Goal: Task Accomplishment & Management: Manage account settings

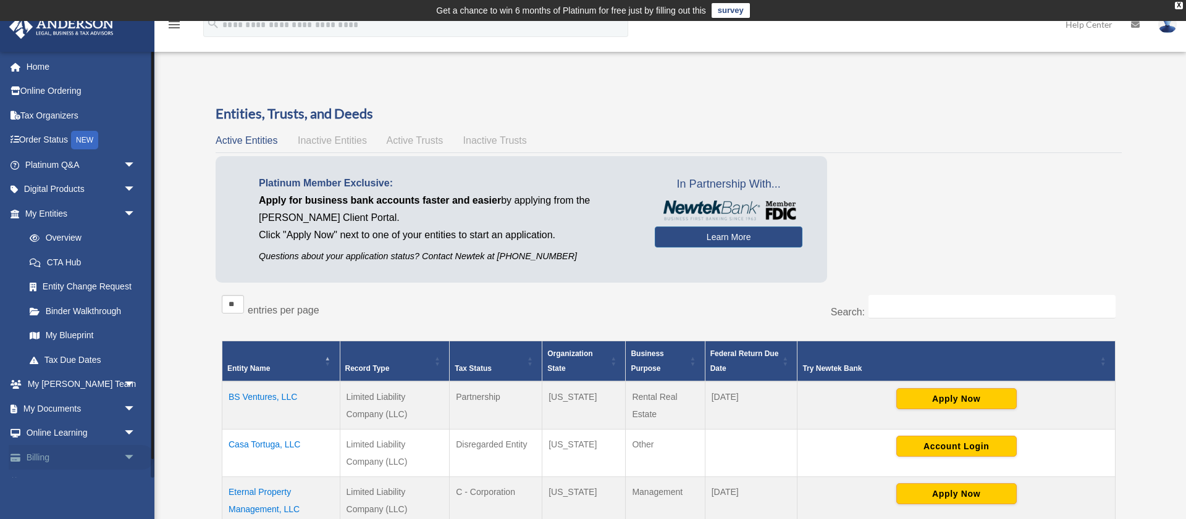
click at [125, 453] on span "arrow_drop_down" at bounding box center [136, 457] width 25 height 25
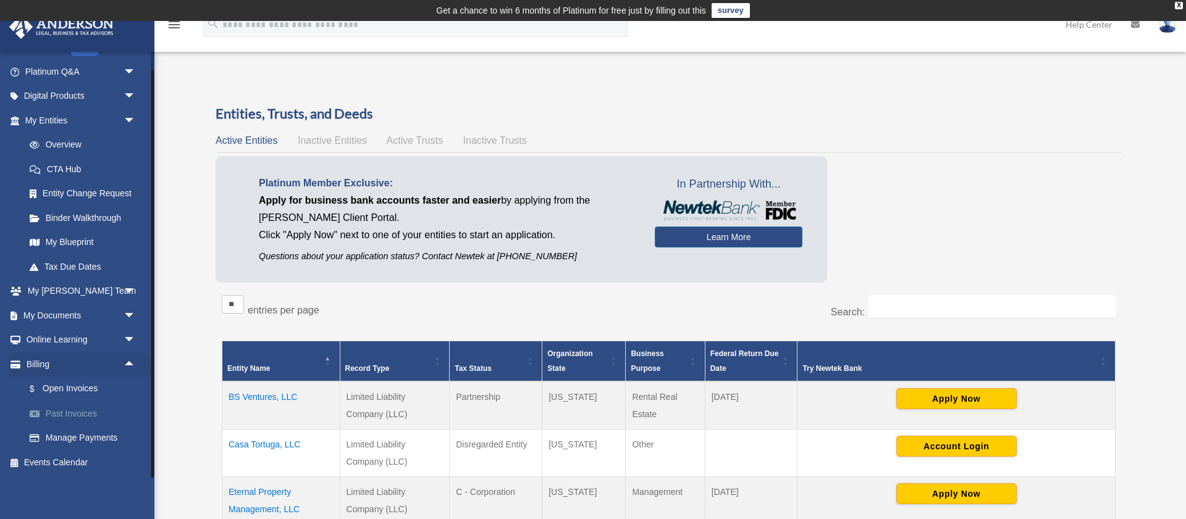
click at [82, 416] on link "Past Invoices" at bounding box center [85, 413] width 137 height 25
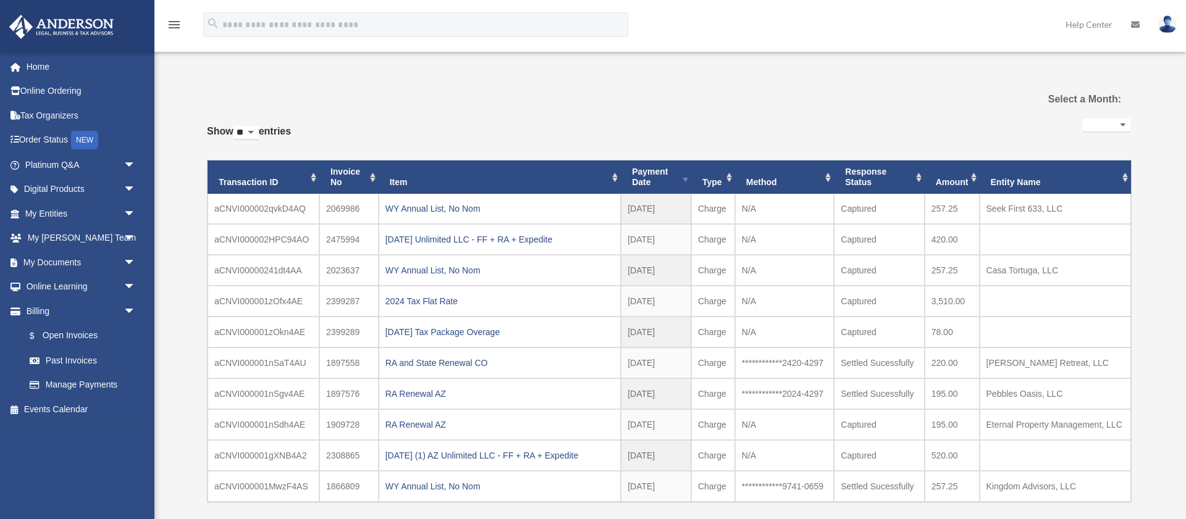
select select
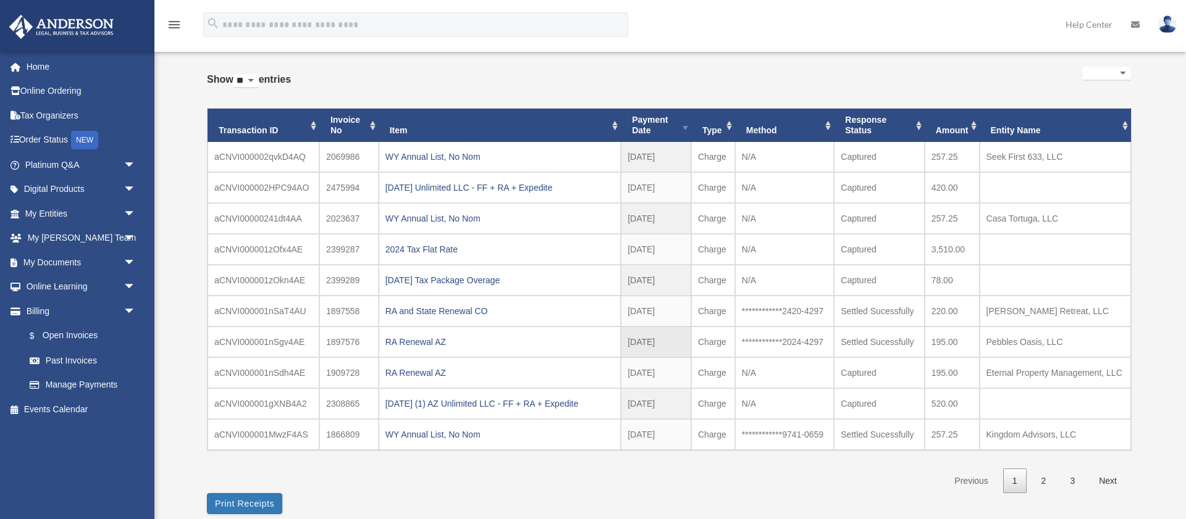
scroll to position [75, 0]
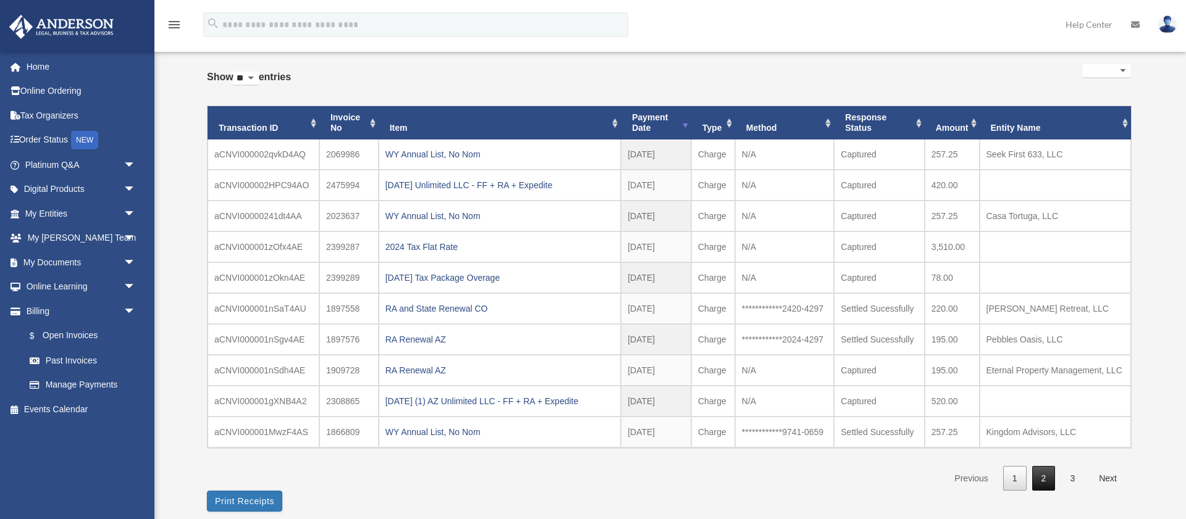
click at [1046, 476] on link "2" at bounding box center [1043, 478] width 23 height 25
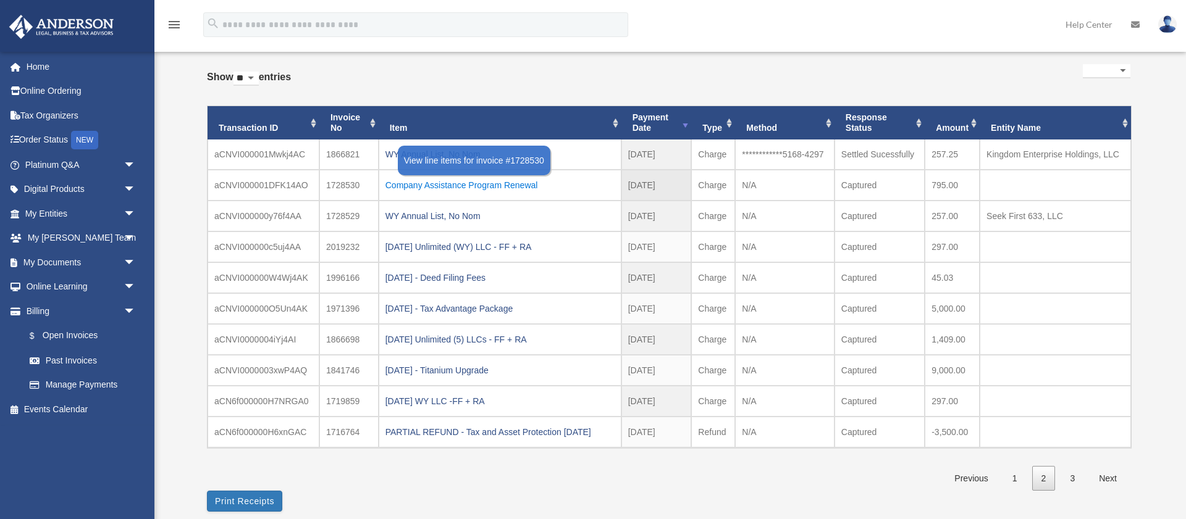
click at [422, 184] on div "Company Assistance Program Renewal" at bounding box center [499, 185] width 229 height 17
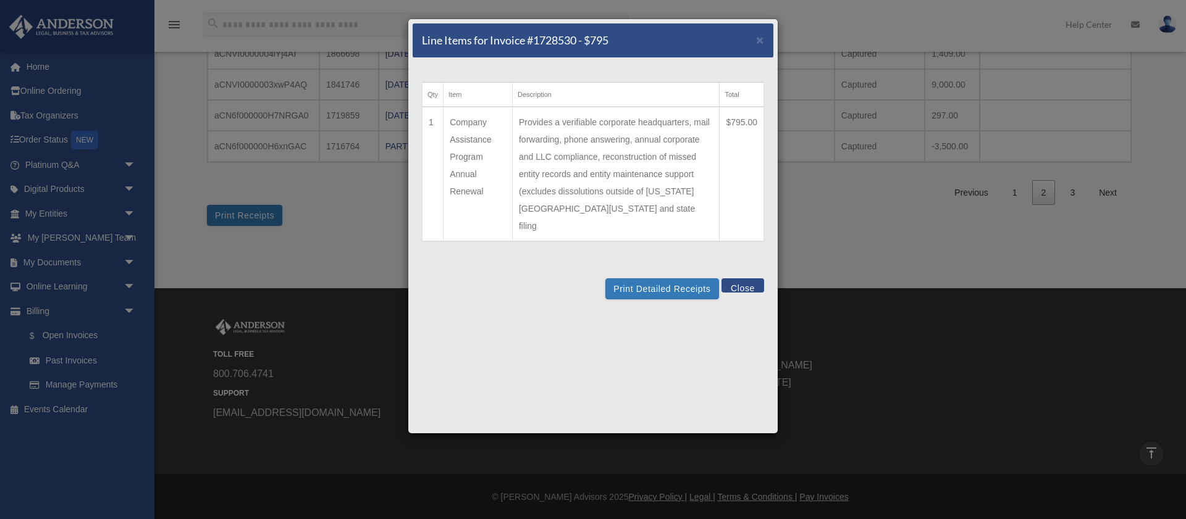
scroll to position [333, 0]
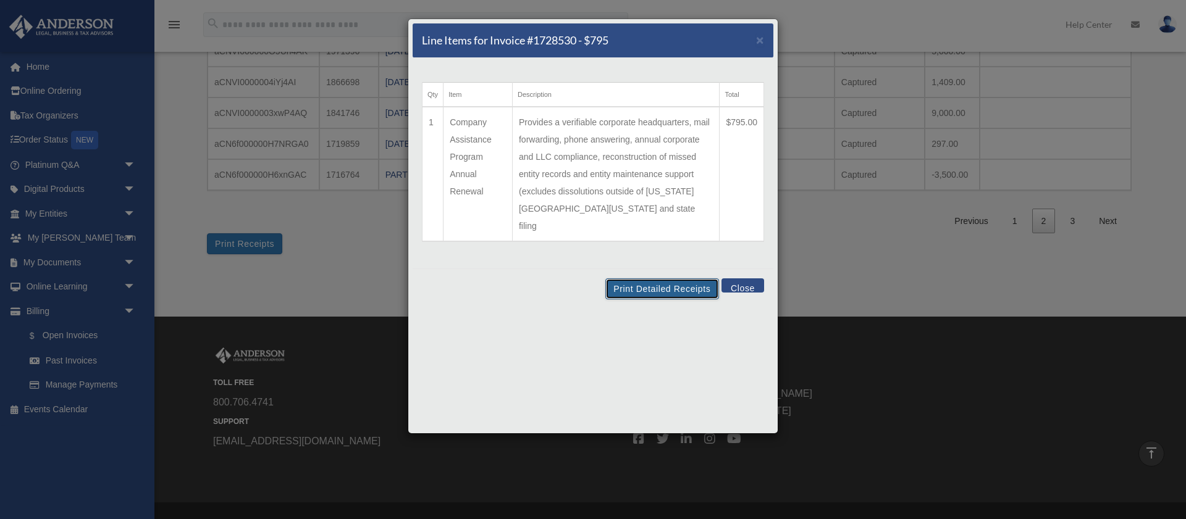
click at [678, 279] on button "Print Detailed Receipts" at bounding box center [661, 289] width 113 height 21
click at [744, 279] on button "Close" at bounding box center [742, 286] width 43 height 14
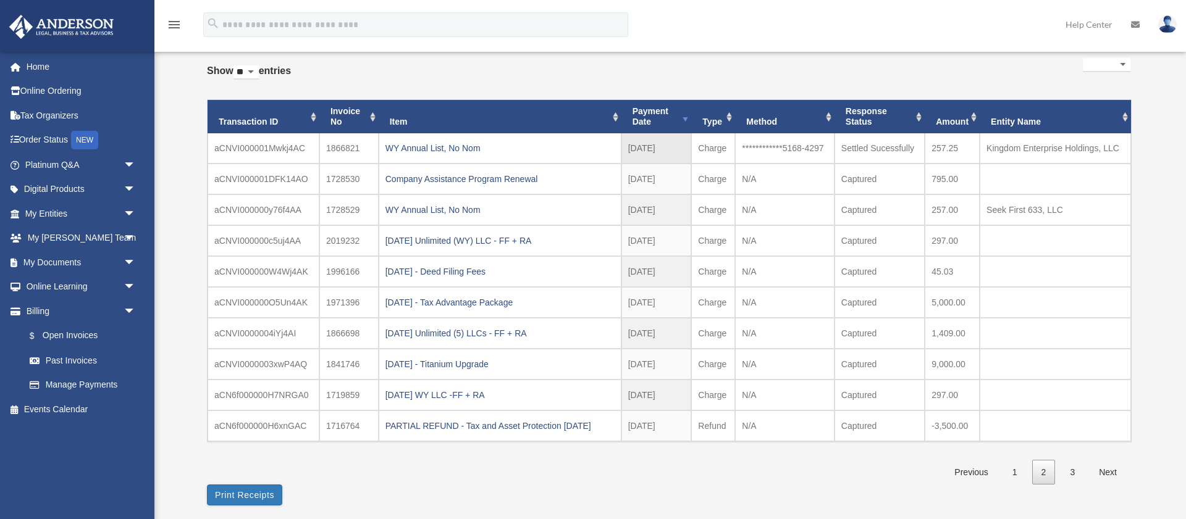
scroll to position [81, 0]
click at [803, 148] on td "**********" at bounding box center [784, 149] width 99 height 30
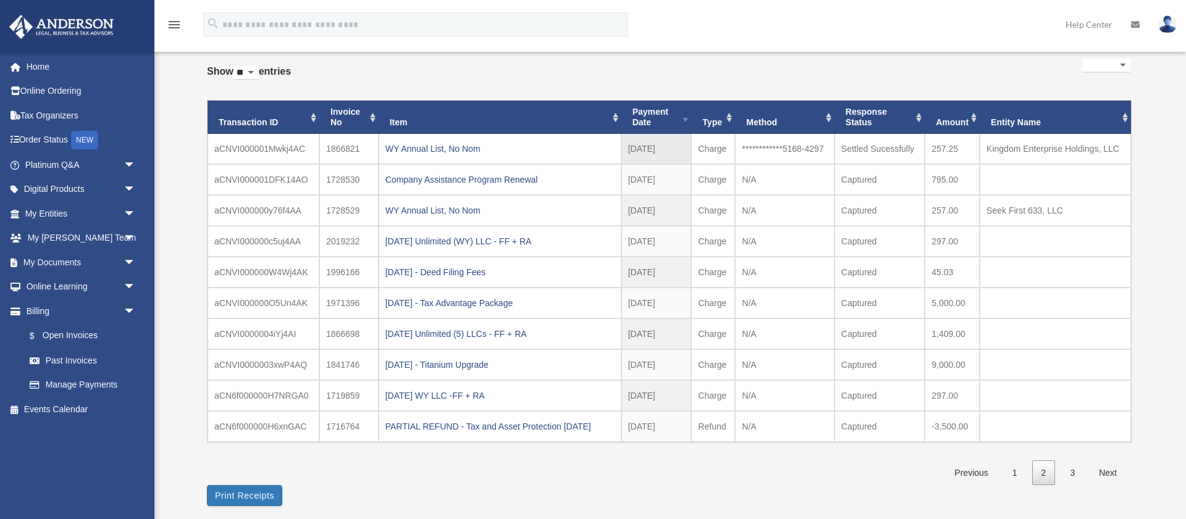
click at [803, 148] on td "**********" at bounding box center [784, 149] width 99 height 30
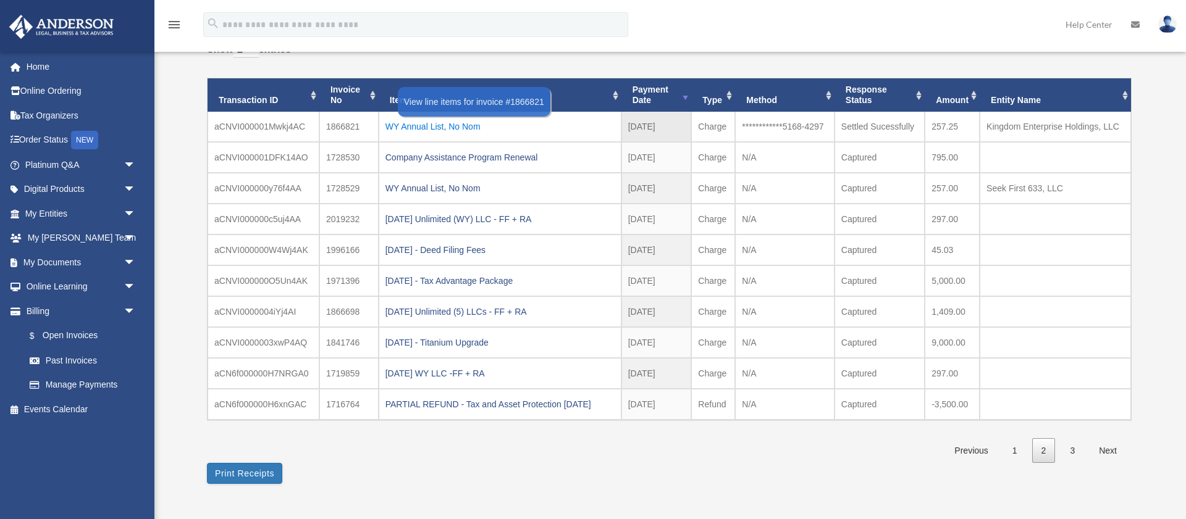
scroll to position [106, 0]
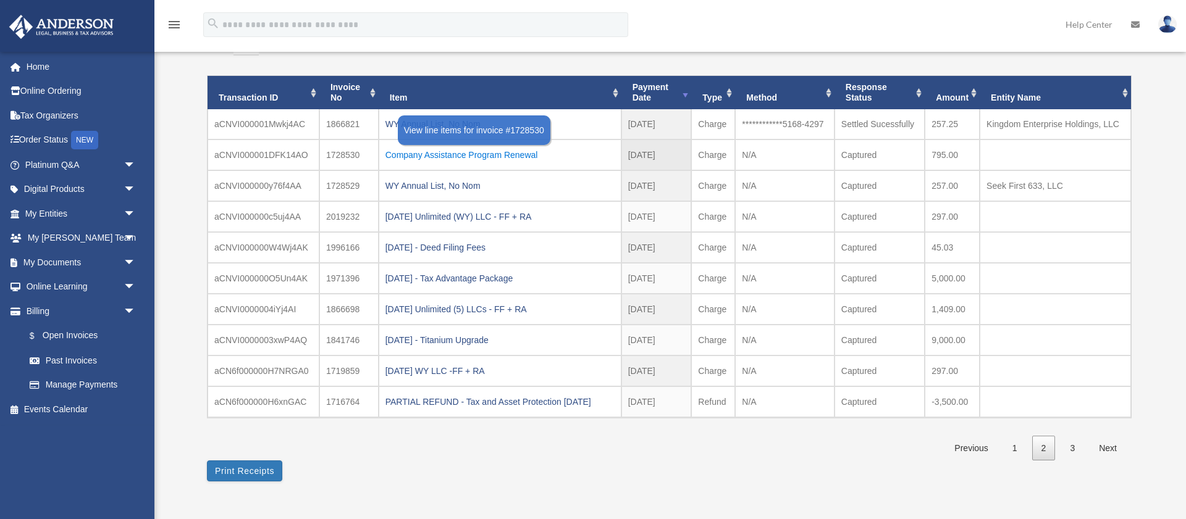
click at [411, 154] on div "Company Assistance Program Renewal" at bounding box center [499, 154] width 229 height 17
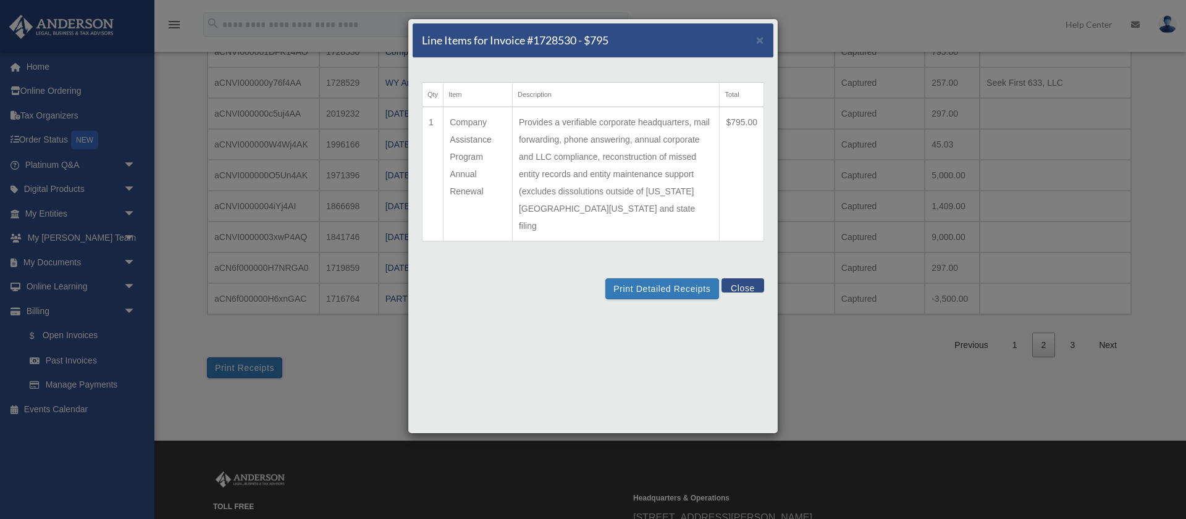
scroll to position [213, 0]
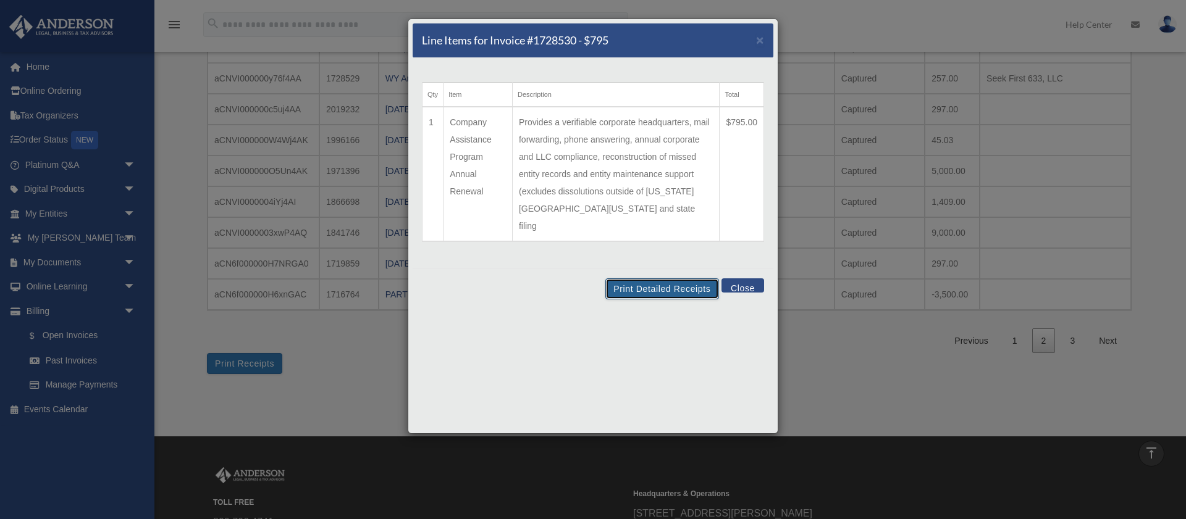
click at [667, 279] on button "Print Detailed Receipts" at bounding box center [661, 289] width 113 height 21
click at [748, 279] on button "Close" at bounding box center [742, 286] width 43 height 14
